Goal: Information Seeking & Learning: Learn about a topic

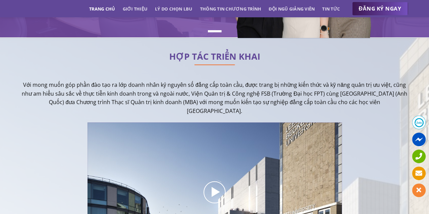
scroll to position [153, 0]
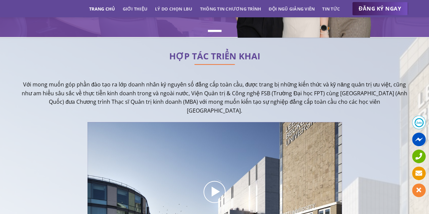
click at [255, 103] on p "Với mong muốn góp phần đào tạo ra lớp doanh nhân kỷ nguyên số đẳng cấp toàn cầu…" at bounding box center [214, 97] width 386 height 35
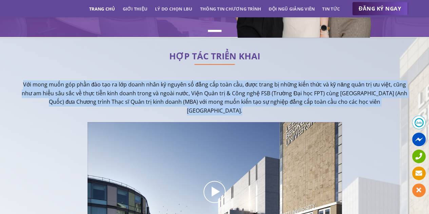
click at [255, 103] on p "Với mong muốn góp phần đào tạo ra lớp doanh nhân kỷ nguyên số đẳng cấp toàn cầu…" at bounding box center [214, 97] width 386 height 35
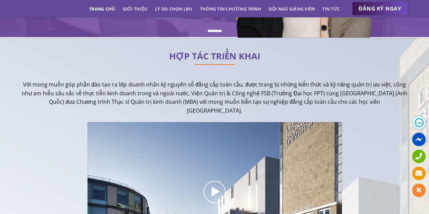
click at [221, 54] on h2 "HỢP TÁC TRIỂN KHAI" at bounding box center [214, 56] width 386 height 7
click at [235, 53] on h2 "HỢP TÁC TRIỂN KHAI" at bounding box center [214, 56] width 386 height 7
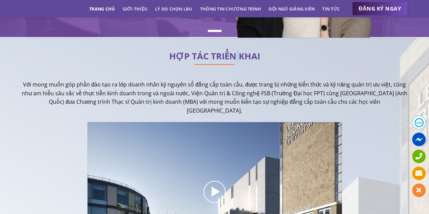
click at [235, 53] on h2 "HỢP TÁC TRIỂN KHAI" at bounding box center [214, 56] width 386 height 7
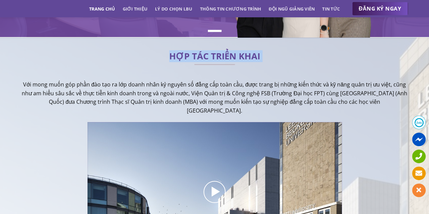
click at [235, 53] on h2 "HỢP TÁC TRIỂN KHAI" at bounding box center [214, 56] width 386 height 7
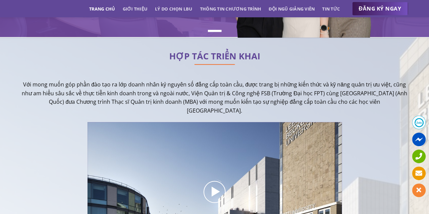
click at [229, 95] on p "Với mong muốn góp phần đào tạo ra lớp doanh nhân kỷ nguyên số đẳng cấp toàn cầu…" at bounding box center [214, 97] width 386 height 35
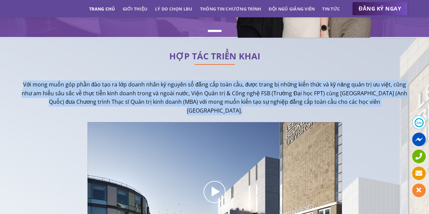
click at [229, 95] on p "Với mong muốn góp phần đào tạo ra lớp doanh nhân kỷ nguyên số đẳng cấp toàn cầu…" at bounding box center [214, 97] width 386 height 35
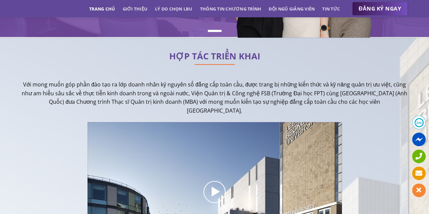
click at [214, 66] on p at bounding box center [214, 68] width 386 height 9
click at [183, 57] on h2 "HỢP TÁC TRIỂN KHAI" at bounding box center [214, 56] width 386 height 7
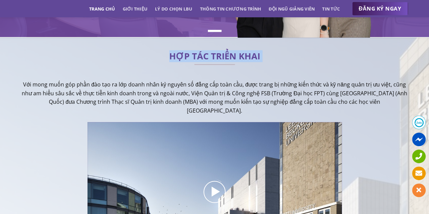
click at [183, 57] on h2 "HỢP TÁC TRIỂN KHAI" at bounding box center [214, 56] width 386 height 7
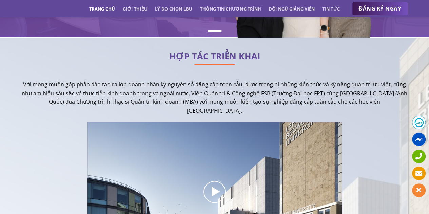
click at [179, 85] on p "Với mong muốn góp phần đào tạo ra lớp doanh nhân kỷ nguyên số đẳng cấp toàn cầu…" at bounding box center [214, 97] width 386 height 35
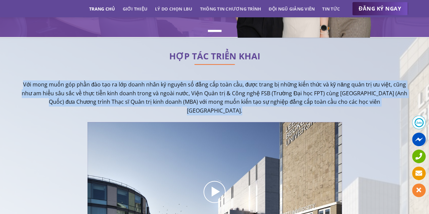
click at [179, 85] on p "Với mong muốn góp phần đào tạo ra lớp doanh nhân kỷ nguyên số đẳng cấp toàn cầu…" at bounding box center [214, 97] width 386 height 35
click at [170, 76] on div "HỢP TÁC TRIỂN KHAI Với mong muốn góp phần đào tạo ra lớp doanh nhân kỷ nguyên s…" at bounding box center [214, 160] width 386 height 224
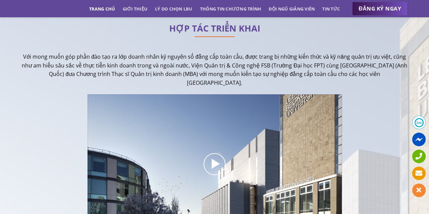
scroll to position [181, 0]
click at [196, 67] on p "Với mong muốn góp phần đào tạo ra lớp doanh nhân kỷ nguyên số đẳng cấp toàn cầu…" at bounding box center [214, 69] width 386 height 35
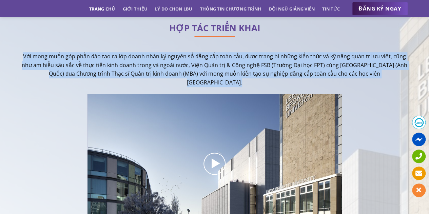
click at [196, 67] on p "Với mong muốn góp phần đào tạo ra lớp doanh nhân kỷ nguyên số đẳng cấp toàn cầu…" at bounding box center [214, 69] width 386 height 35
click at [148, 63] on p "Với mong muốn góp phần đào tạo ra lớp doanh nhân kỷ nguyên số đẳng cấp toàn cầu…" at bounding box center [214, 69] width 386 height 35
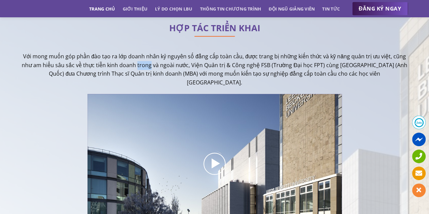
click at [148, 63] on p "Với mong muốn góp phần đào tạo ra lớp doanh nhân kỷ nguyên số đẳng cấp toàn cầu…" at bounding box center [214, 69] width 386 height 35
click at [156, 46] on div "HỢP TÁC TRIỂN KHAI Với mong muốn góp phần đào tạo ra lớp doanh nhân kỷ nguyên s…" at bounding box center [214, 132] width 386 height 224
drag, startPoint x: 156, startPoint y: 46, endPoint x: 228, endPoint y: 82, distance: 80.3
click at [228, 82] on div "HỢP TÁC TRIỂN KHAI Với mong muốn góp phần đào tạo ra lớp doanh nhân kỷ nguyên s…" at bounding box center [214, 132] width 386 height 224
click at [228, 82] on p "Với mong muốn góp phần đào tạo ra lớp doanh nhân kỷ nguyên số đẳng cấp toàn cầu…" at bounding box center [214, 69] width 386 height 35
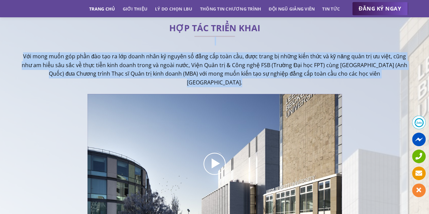
drag, startPoint x: 228, startPoint y: 82, endPoint x: 31, endPoint y: 45, distance: 200.2
click at [31, 45] on div "HỢP TÁC TRIỂN KHAI Với mong muốn góp phần đào tạo ra lớp doanh nhân kỷ nguyên s…" at bounding box center [214, 132] width 386 height 224
click at [31, 45] on p at bounding box center [214, 40] width 386 height 9
